Goal: Task Accomplishment & Management: Complete application form

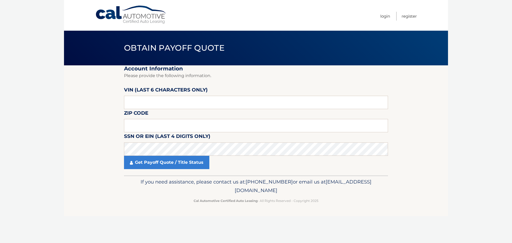
click at [168, 110] on fieldset "Account Information Please provide the following information. VIN (last 6 chara…" at bounding box center [256, 120] width 264 height 110
click at [162, 104] on input "text" at bounding box center [256, 102] width 264 height 13
paste input "201002"
type input "201002"
click at [146, 122] on input "text" at bounding box center [256, 125] width 264 height 13
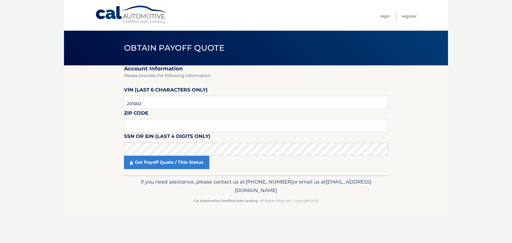
click at [143, 117] on label "Zip Code" at bounding box center [136, 114] width 24 height 10
click at [129, 128] on input "text" at bounding box center [256, 125] width 264 height 13
type input "10704"
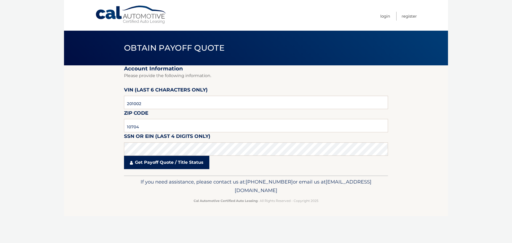
click at [159, 163] on link "Get Payoff Quote / Title Status" at bounding box center [166, 162] width 85 height 13
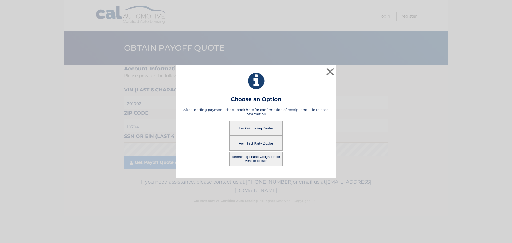
click at [259, 160] on button "Remaining Lease Obligation for Vehicle Return" at bounding box center [255, 159] width 53 height 15
click at [258, 158] on button "Remaining Lease Obligation for Vehicle Return" at bounding box center [255, 159] width 53 height 15
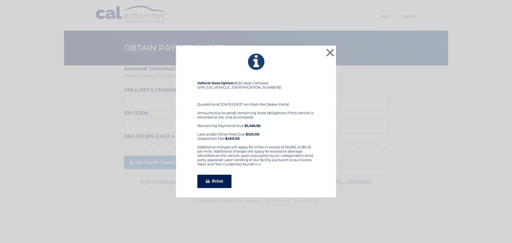
click at [213, 177] on link "Print" at bounding box center [214, 181] width 34 height 13
click at [331, 51] on button "×" at bounding box center [330, 52] width 11 height 11
